Goal: Check status

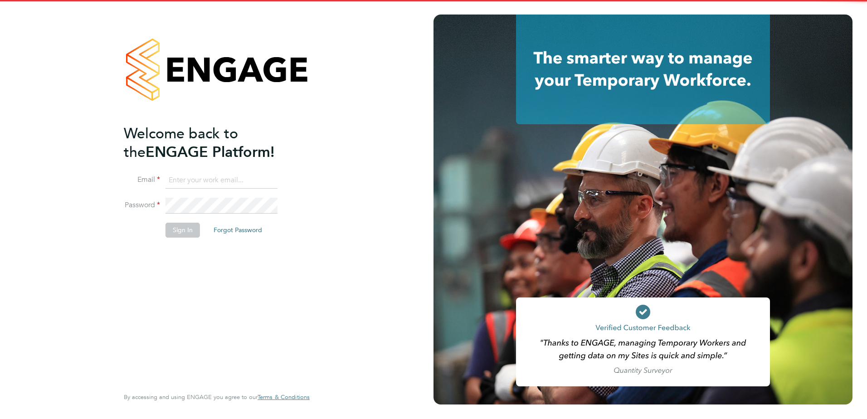
type input "[PERSON_NAME][EMAIL_ADDRESS][DOMAIN_NAME]"
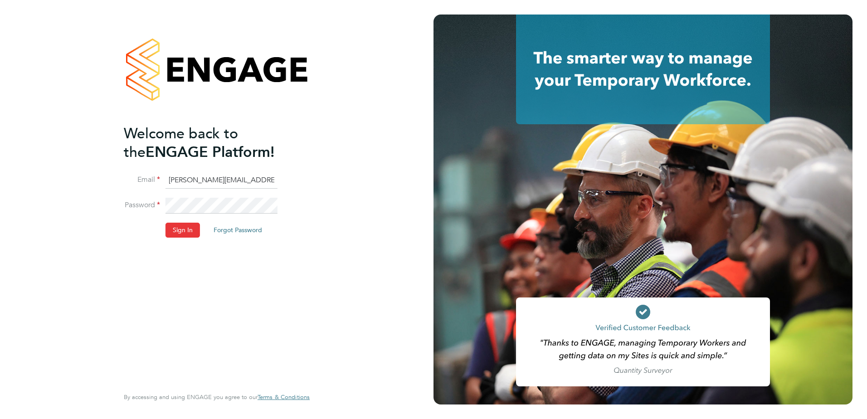
drag, startPoint x: 152, startPoint y: 298, endPoint x: 175, endPoint y: 280, distance: 29.1
click at [156, 296] on div "Welcome back to the ENGAGE Platform! Email [EMAIL_ADDRESS][PERSON_NAME][DOMAIN_…" at bounding box center [212, 254] width 177 height 261
click at [182, 225] on button "Sign In" at bounding box center [183, 230] width 34 height 15
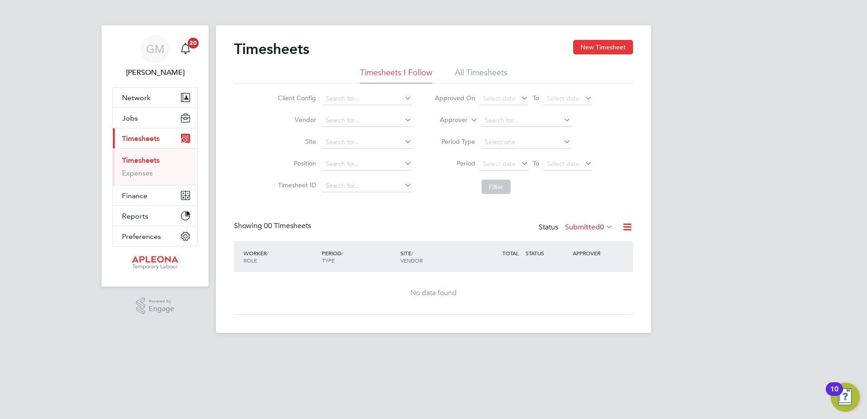
click at [490, 74] on li "All Timesheets" at bounding box center [481, 75] width 53 height 16
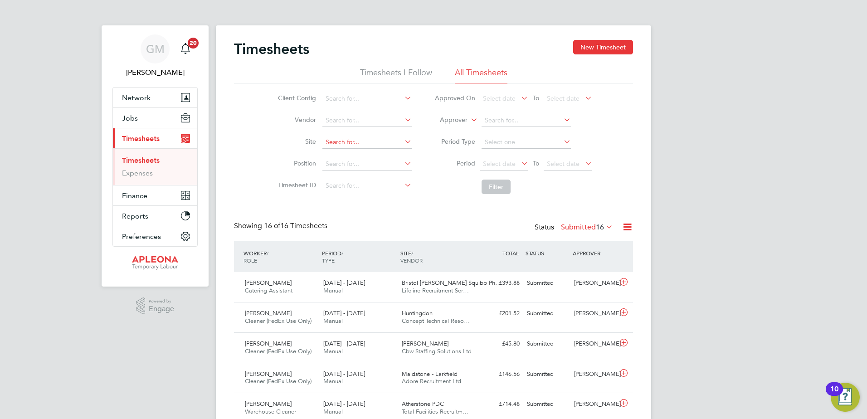
click at [345, 140] on input at bounding box center [367, 142] width 89 height 13
click at [348, 154] on li "ABinBEV - Magor" at bounding box center [367, 155] width 90 height 12
type input "ABinBEV - Magor"
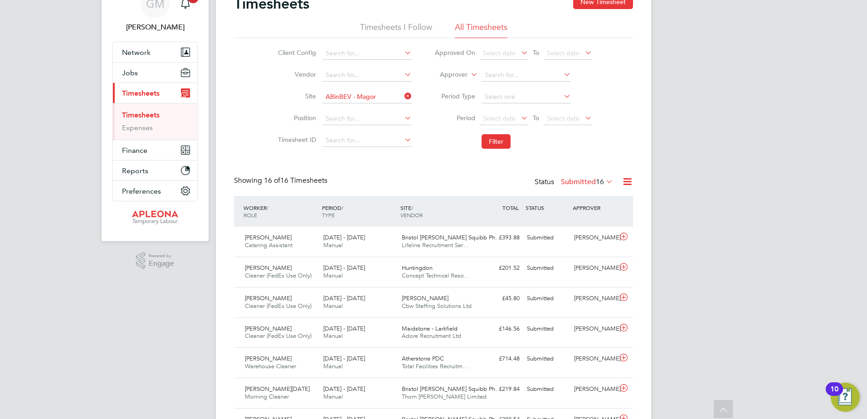
click at [596, 180] on span "16" at bounding box center [600, 181] width 8 height 9
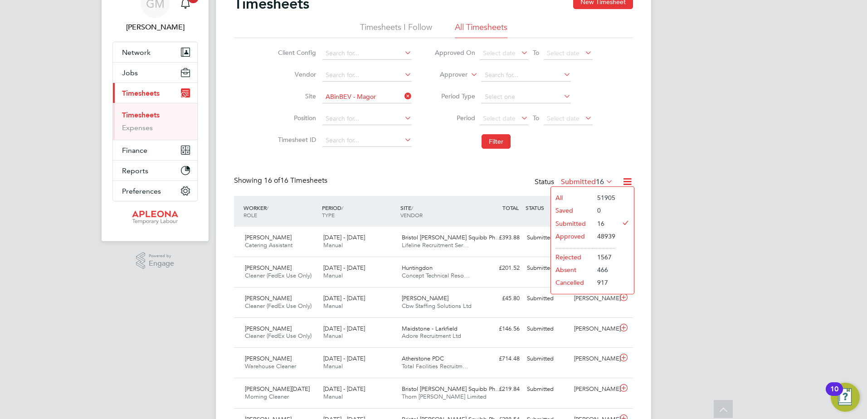
click at [577, 235] on li "Approved" at bounding box center [572, 236] width 42 height 13
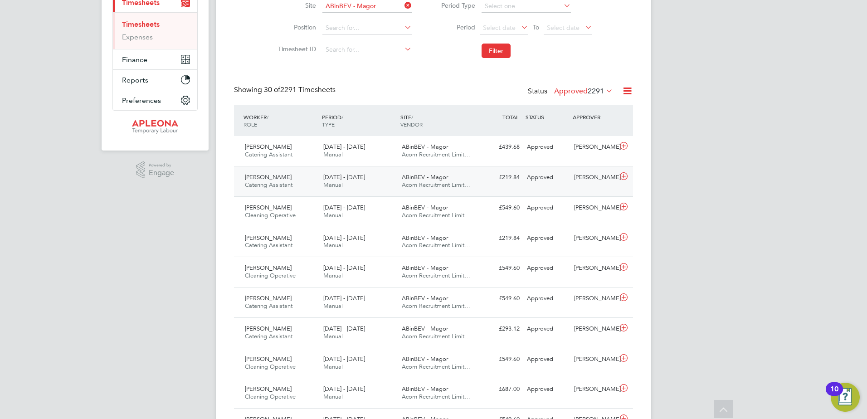
click at [622, 177] on icon at bounding box center [623, 176] width 11 height 7
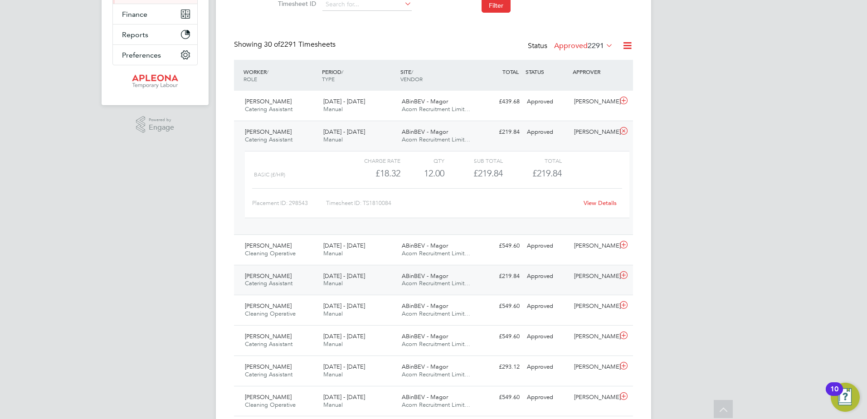
click at [623, 276] on icon at bounding box center [623, 275] width 11 height 7
